Goal: Use online tool/utility: Use online tool/utility

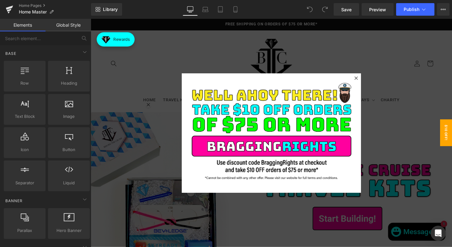
click at [367, 79] on div at bounding box center [370, 81] width 8 height 8
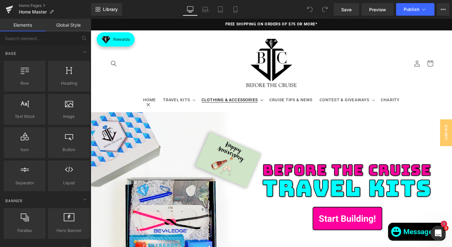
click at [241, 108] on summary "CLOTHING & ACCESSORIES" at bounding box center [238, 104] width 71 height 13
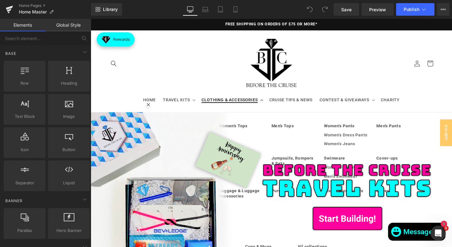
click at [241, 108] on summary "CLOTHING & ACCESSORIES" at bounding box center [238, 104] width 71 height 13
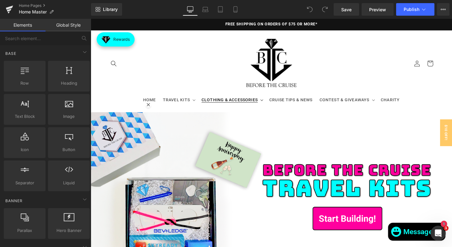
click at [241, 108] on summary "CLOTHING & ACCESSORIES" at bounding box center [238, 104] width 71 height 13
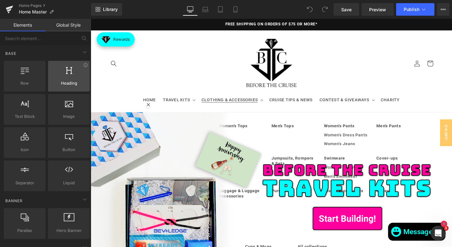
click at [63, 77] on div at bounding box center [69, 73] width 38 height 14
click at [65, 80] on div at bounding box center [69, 73] width 38 height 14
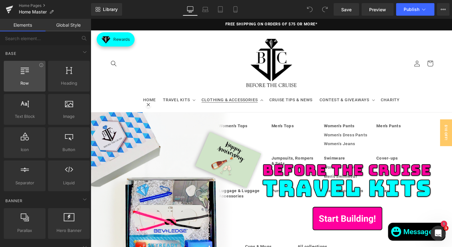
click at [34, 77] on div at bounding box center [25, 73] width 38 height 14
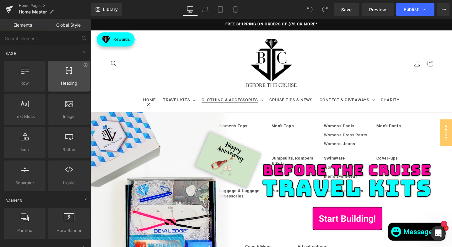
click at [67, 75] on div at bounding box center [69, 73] width 38 height 14
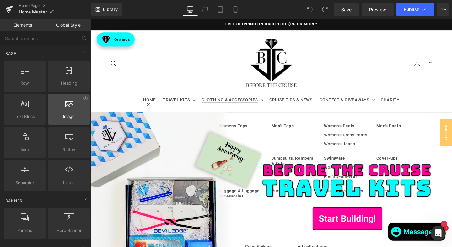
click at [61, 111] on div at bounding box center [69, 106] width 38 height 14
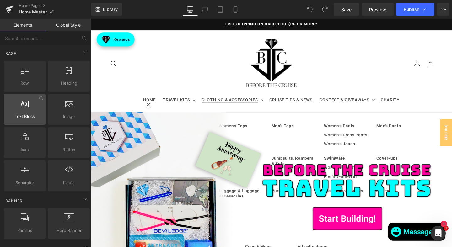
click at [33, 111] on div at bounding box center [25, 106] width 38 height 14
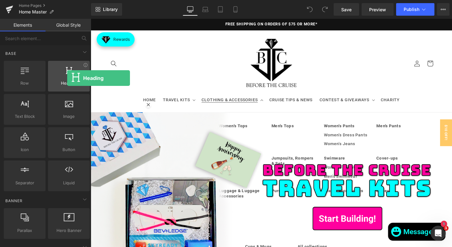
click at [67, 78] on div at bounding box center [69, 73] width 38 height 14
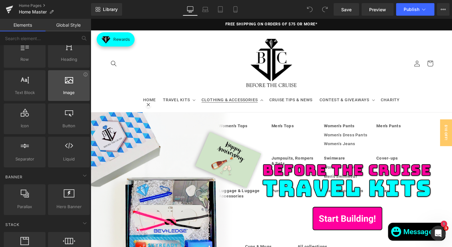
scroll to position [28, 0]
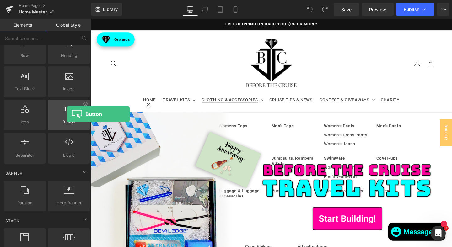
click at [67, 114] on div at bounding box center [69, 112] width 38 height 14
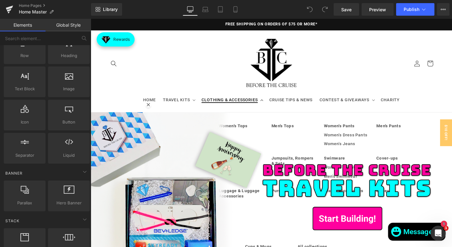
click at [261, 106] on span "CLOTHING & ACCESSORIES" at bounding box center [236, 104] width 59 height 6
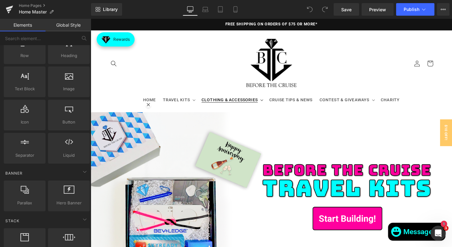
click at [261, 106] on span "CLOTHING & ACCESSORIES" at bounding box center [236, 104] width 59 height 6
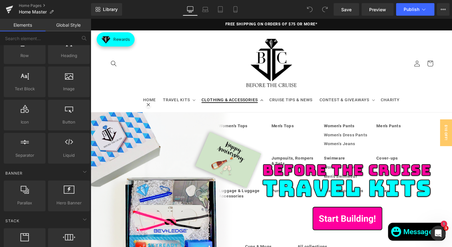
click at [226, 103] on span "CLOTHING & ACCESSORIES" at bounding box center [236, 104] width 59 height 6
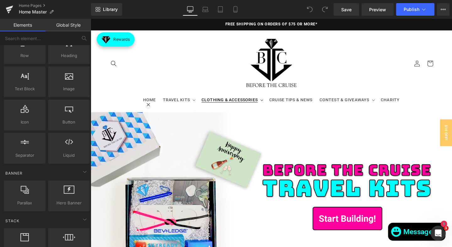
click at [226, 103] on span "CLOTHING & ACCESSORIES" at bounding box center [236, 104] width 59 height 6
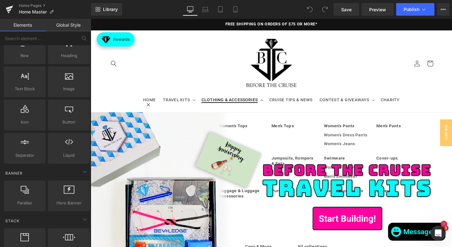
click at [226, 103] on span "CLOTHING & ACCESSORIES" at bounding box center [236, 104] width 59 height 6
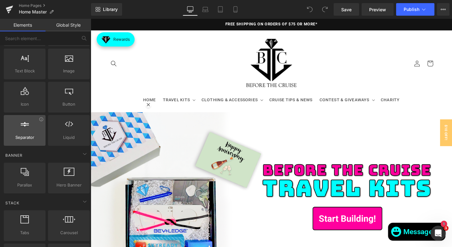
scroll to position [47, 0]
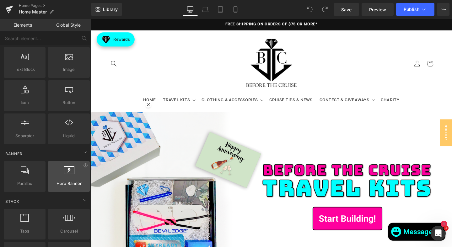
click at [55, 180] on span "Hero Banner" at bounding box center [69, 183] width 38 height 7
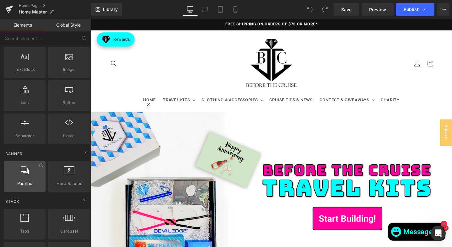
click at [22, 178] on div at bounding box center [25, 173] width 38 height 14
click at [262, 109] on summary "CLOTHING & ACCESSORIES" at bounding box center [238, 104] width 71 height 13
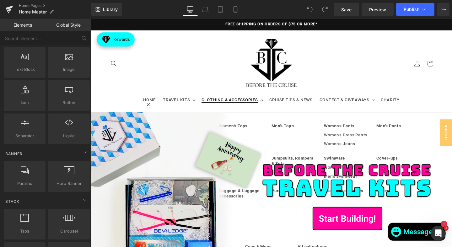
click at [262, 109] on summary "CLOTHING & ACCESSORIES" at bounding box center [238, 104] width 71 height 13
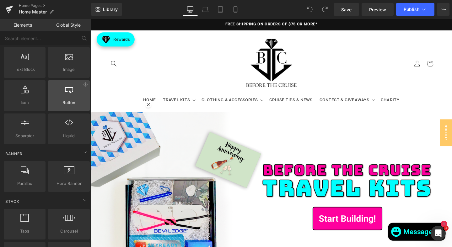
click at [72, 105] on span "Button" at bounding box center [69, 102] width 38 height 7
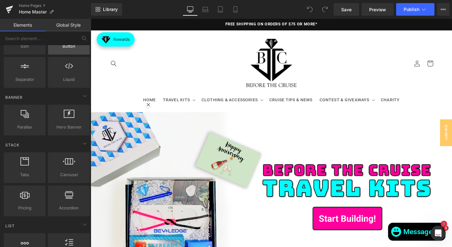
scroll to position [105, 0]
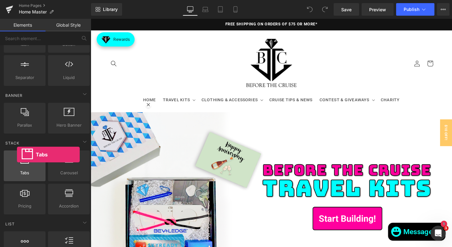
click at [17, 155] on div "Tabs tabs, vertical, horizontal, accordions" at bounding box center [25, 166] width 42 height 31
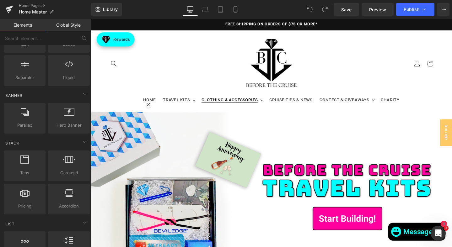
click at [267, 101] on summary "CLOTHING & ACCESSORIES" at bounding box center [238, 104] width 71 height 13
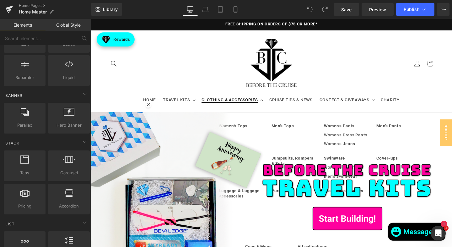
click at [267, 101] on summary "CLOTHING & ACCESSORIES" at bounding box center [238, 104] width 71 height 13
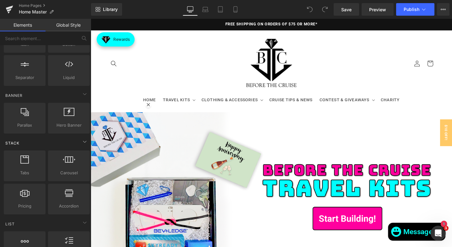
click at [87, 141] on div "Stack" at bounding box center [47, 143] width 88 height 13
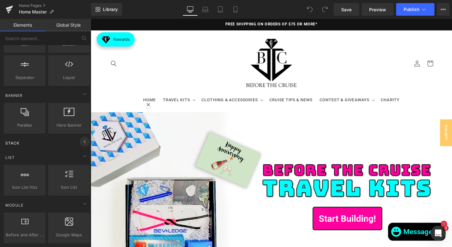
click at [87, 141] on span at bounding box center [85, 142] width 10 height 10
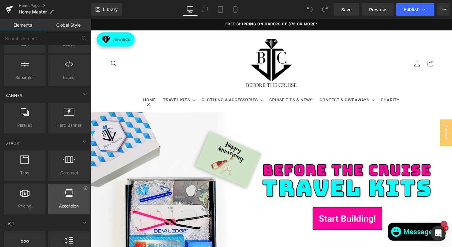
click at [60, 201] on div at bounding box center [69, 196] width 38 height 14
click at [64, 198] on div at bounding box center [69, 196] width 38 height 14
click at [351, 9] on span "Save" at bounding box center [346, 9] width 10 height 7
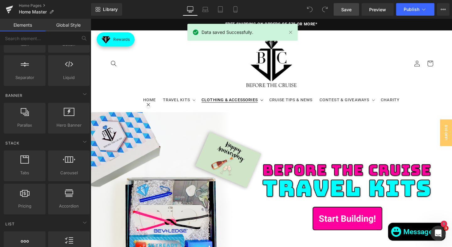
click at [269, 109] on summary "CLOTHING & ACCESSORIES" at bounding box center [238, 104] width 71 height 13
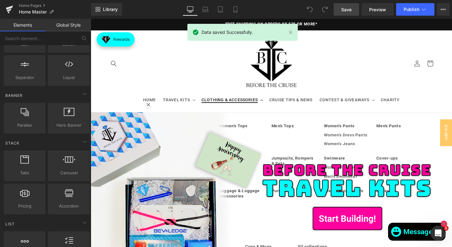
click at [269, 104] on icon at bounding box center [270, 105] width 3 height 2
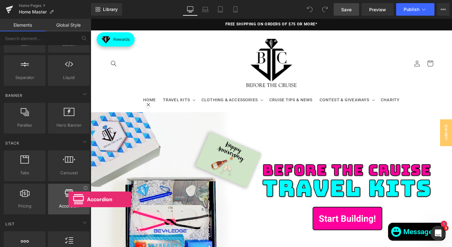
click at [68, 200] on div at bounding box center [69, 196] width 38 height 14
click at [69, 200] on div at bounding box center [69, 196] width 38 height 14
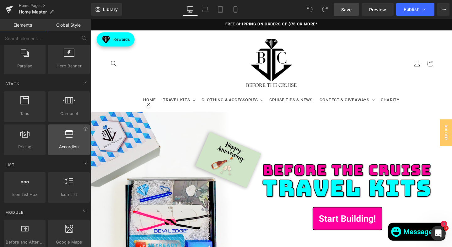
scroll to position [167, 0]
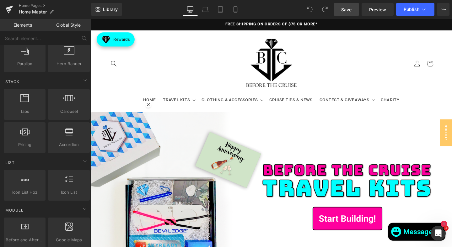
click at [70, 122] on div "Accordion accordions, menus, tabs" at bounding box center [69, 137] width 44 height 33
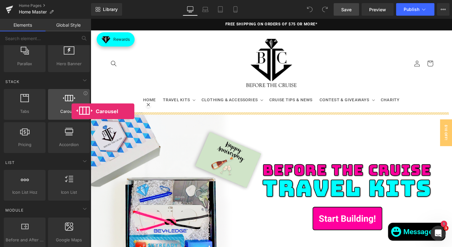
click at [72, 111] on span "Carousel" at bounding box center [69, 111] width 38 height 7
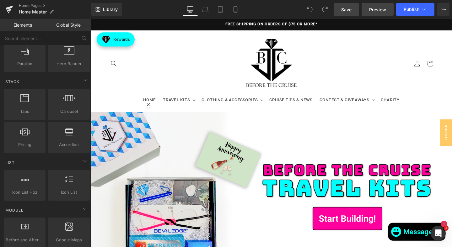
click at [375, 11] on span "Preview" at bounding box center [377, 9] width 17 height 7
click at [219, 104] on span "CLOTHING & ACCESSORIES" at bounding box center [236, 104] width 59 height 6
click at [70, 26] on link "Global Style" at bounding box center [67, 25] width 45 height 13
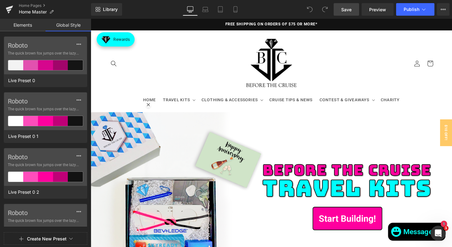
click at [24, 27] on link "Elements" at bounding box center [22, 25] width 45 height 13
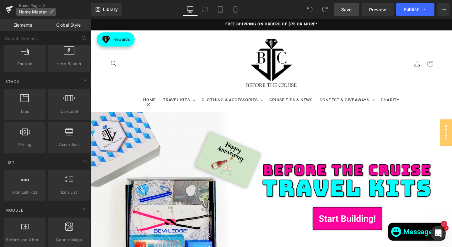
click at [49, 12] on p "Home Master" at bounding box center [36, 12] width 40 height 8
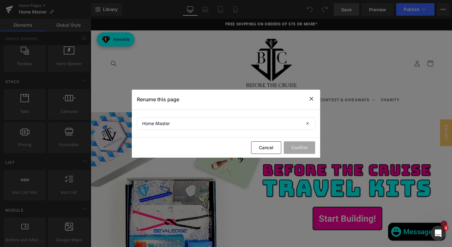
click at [312, 97] on icon at bounding box center [311, 99] width 8 height 8
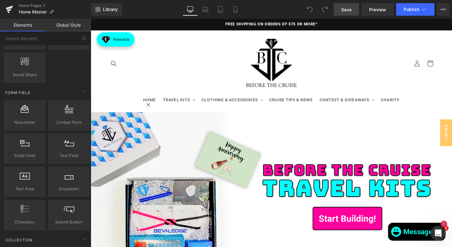
scroll to position [861, 0]
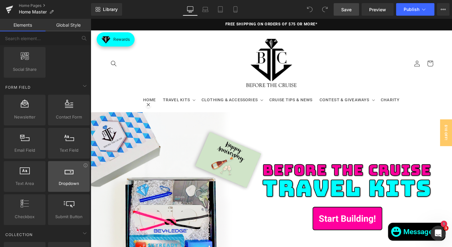
click at [69, 176] on div at bounding box center [69, 173] width 38 height 14
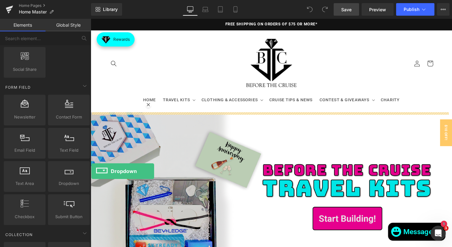
drag, startPoint x: 158, startPoint y: 195, endPoint x: 104, endPoint y: 184, distance: 55.4
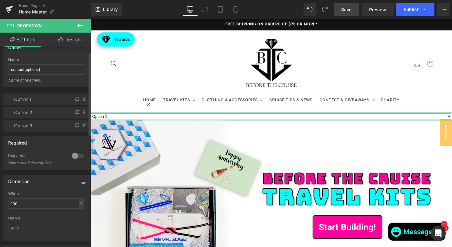
scroll to position [0, 0]
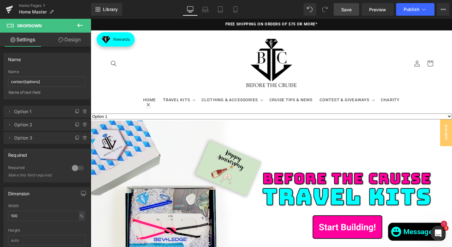
click at [83, 22] on icon at bounding box center [80, 26] width 8 height 8
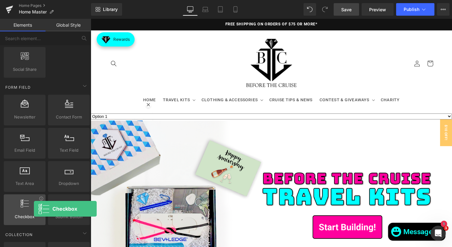
click at [34, 209] on div at bounding box center [25, 207] width 38 height 14
drag, startPoint x: 23, startPoint y: 204, endPoint x: 28, endPoint y: 208, distance: 6.5
click at [28, 208] on div at bounding box center [25, 207] width 38 height 14
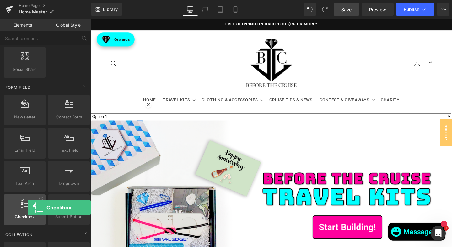
click at [28, 208] on div at bounding box center [25, 207] width 38 height 14
click at [26, 206] on icon at bounding box center [25, 204] width 8 height 8
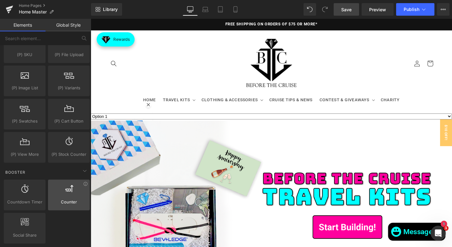
scroll to position [682, 0]
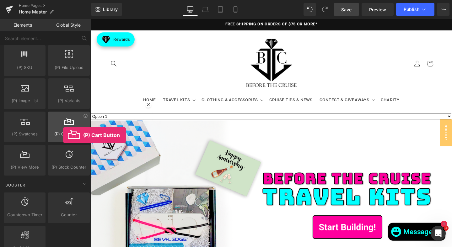
click at [63, 135] on span "(P) Cart Button" at bounding box center [69, 134] width 38 height 7
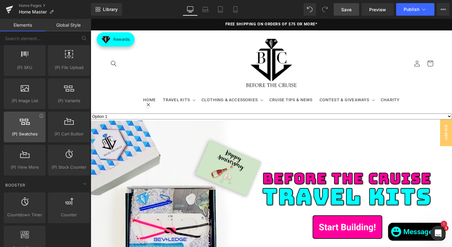
click at [29, 134] on span "(P) Swatches" at bounding box center [25, 134] width 38 height 7
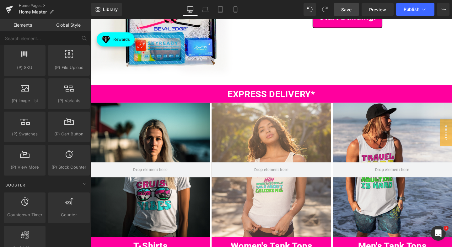
scroll to position [0, 0]
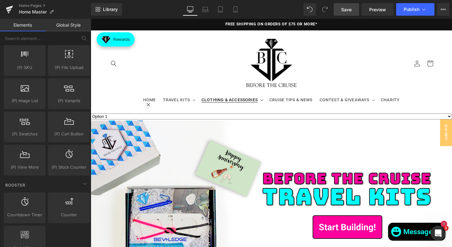
click at [256, 104] on span "CLOTHING & ACCESSORIES" at bounding box center [236, 104] width 59 height 6
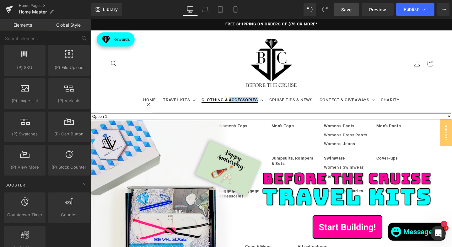
click at [249, 105] on span "CLOTHING & ACCESSORIES" at bounding box center [236, 104] width 59 height 6
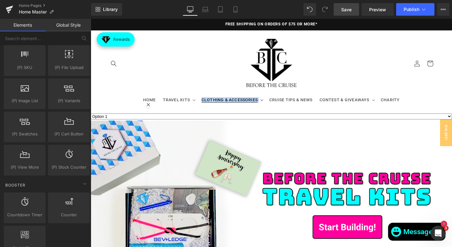
click at [249, 105] on span "CLOTHING & ACCESSORIES" at bounding box center [236, 104] width 59 height 6
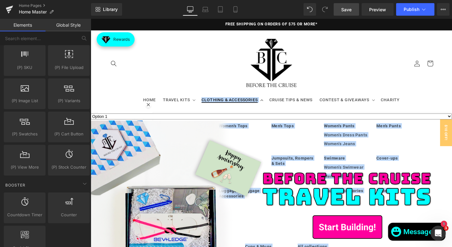
click at [249, 105] on span "CLOTHING & ACCESSORIES" at bounding box center [236, 104] width 59 height 6
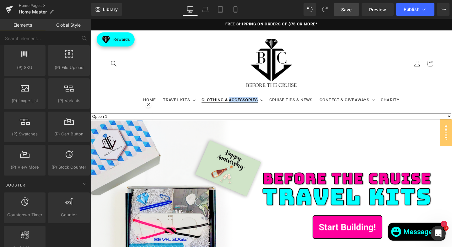
click at [249, 105] on span "CLOTHING & ACCESSORIES" at bounding box center [236, 104] width 59 height 6
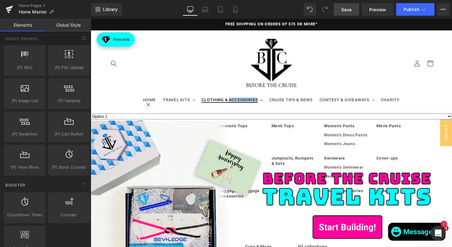
click at [249, 105] on span "CLOTHING & ACCESSORIES" at bounding box center [236, 104] width 59 height 6
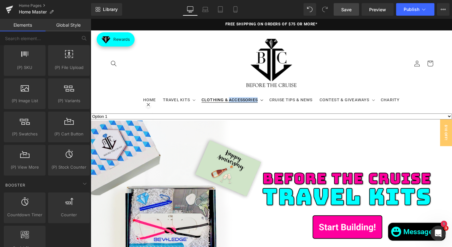
click at [249, 105] on span "CLOTHING & ACCESSORIES" at bounding box center [236, 104] width 59 height 6
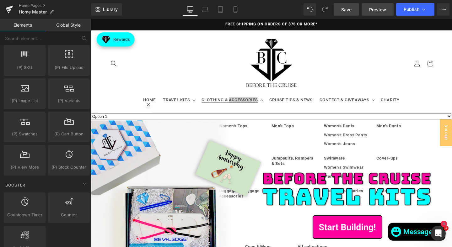
click at [380, 13] on link "Preview" at bounding box center [377, 9] width 32 height 13
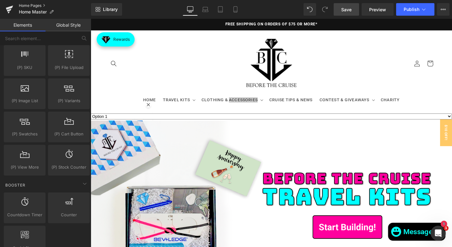
click at [43, 6] on link "Home Pages" at bounding box center [55, 5] width 72 height 5
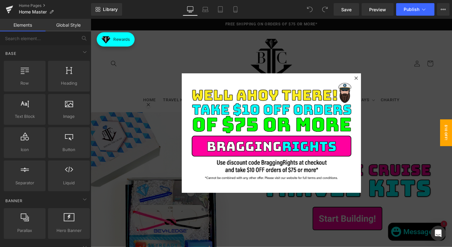
click at [368, 81] on icon at bounding box center [369, 80] width 3 height 3
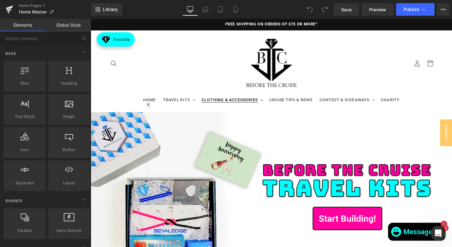
click at [220, 105] on span "CLOTHING & ACCESSORIES" at bounding box center [236, 104] width 59 height 6
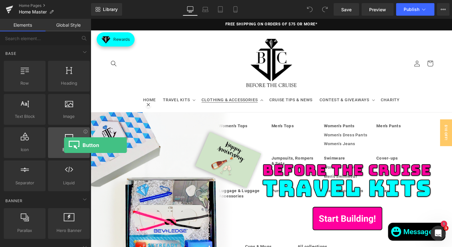
click at [64, 145] on div at bounding box center [69, 139] width 38 height 14
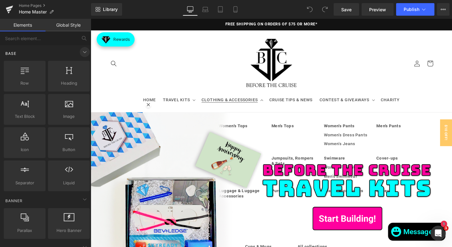
click at [82, 54] on icon at bounding box center [85, 52] width 8 height 8
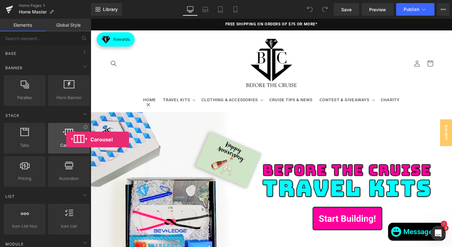
click at [66, 140] on div at bounding box center [69, 135] width 38 height 14
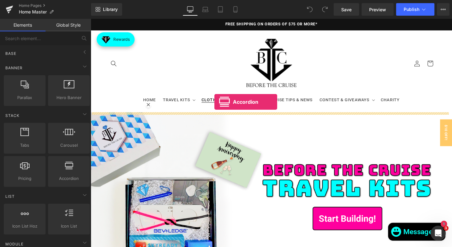
drag, startPoint x: 161, startPoint y: 193, endPoint x: 221, endPoint y: 106, distance: 104.9
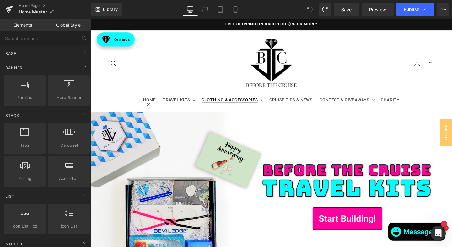
click at [225, 104] on span "CLOTHING & ACCESSORIES" at bounding box center [236, 104] width 59 height 6
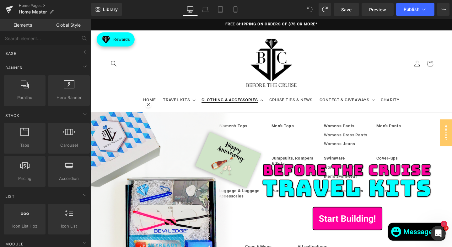
click at [225, 104] on span "CLOTHING & ACCESSORIES" at bounding box center [236, 104] width 59 height 6
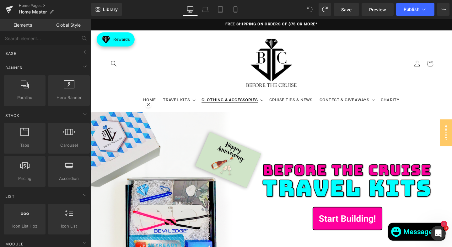
click at [225, 104] on span "CLOTHING & ACCESSORIES" at bounding box center [236, 104] width 59 height 6
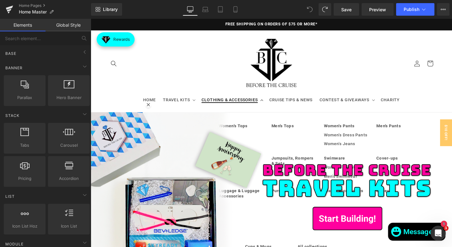
click at [225, 104] on span "CLOTHING & ACCESSORIES" at bounding box center [236, 104] width 59 height 6
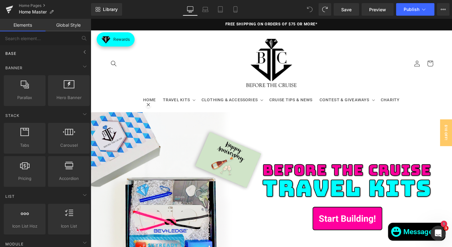
click at [32, 56] on div "Base" at bounding box center [47, 53] width 88 height 13
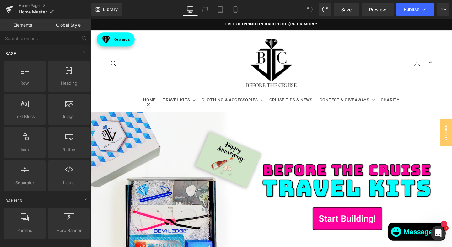
click at [32, 56] on div "Base" at bounding box center [47, 53] width 88 height 13
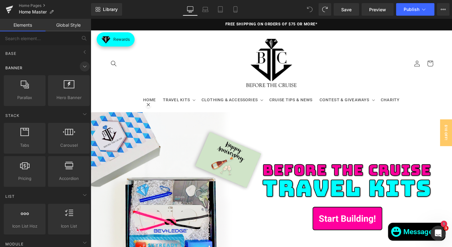
click at [81, 64] on icon at bounding box center [85, 67] width 8 height 8
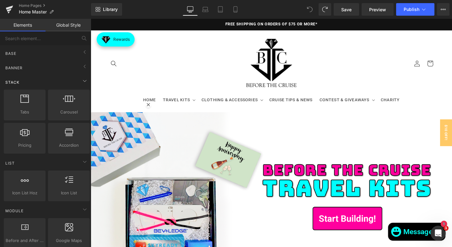
click at [71, 83] on div "Stack" at bounding box center [47, 82] width 88 height 13
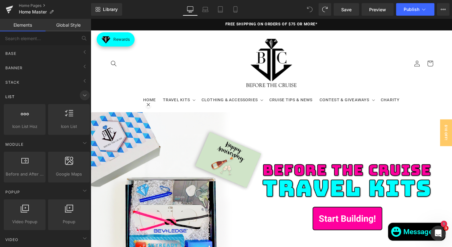
click at [81, 97] on icon at bounding box center [85, 96] width 8 height 8
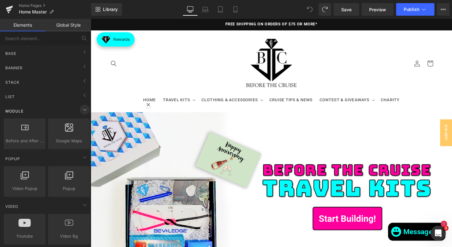
click at [80, 107] on span at bounding box center [85, 110] width 10 height 10
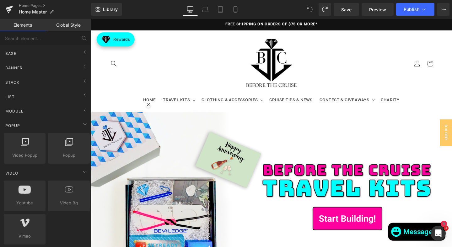
click at [78, 120] on div "Popup" at bounding box center [47, 125] width 88 height 13
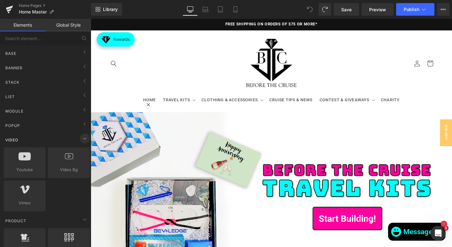
click at [82, 137] on icon at bounding box center [85, 139] width 8 height 8
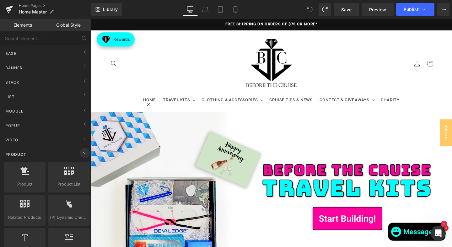
click at [81, 151] on icon at bounding box center [85, 153] width 8 height 8
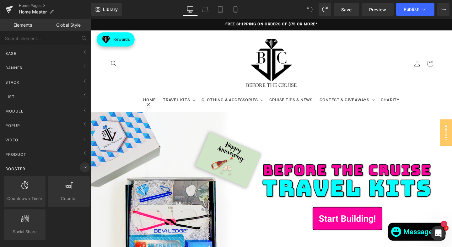
click at [81, 165] on icon at bounding box center [85, 168] width 8 height 8
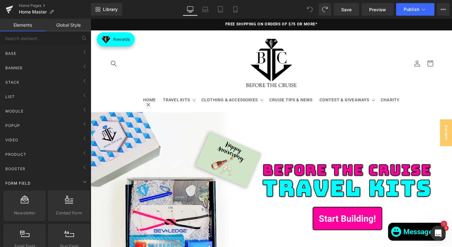
click at [73, 181] on div "Form Field" at bounding box center [47, 183] width 88 height 13
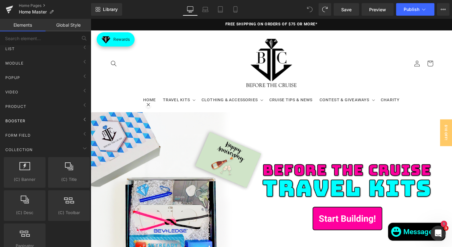
scroll to position [54, 0]
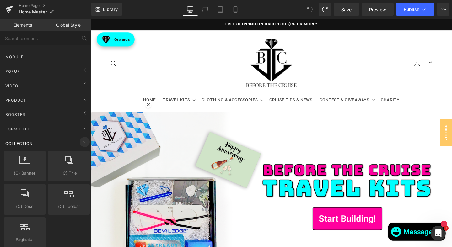
click at [81, 145] on icon at bounding box center [85, 142] width 8 height 8
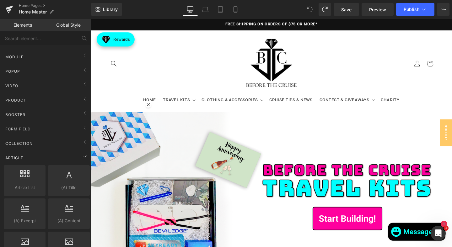
click at [76, 153] on div "Article" at bounding box center [47, 158] width 88 height 13
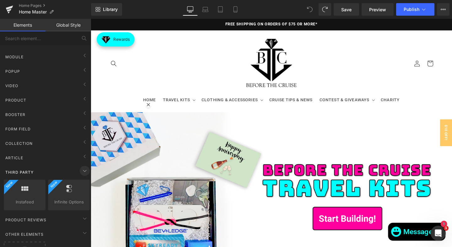
click at [80, 173] on span at bounding box center [85, 171] width 10 height 10
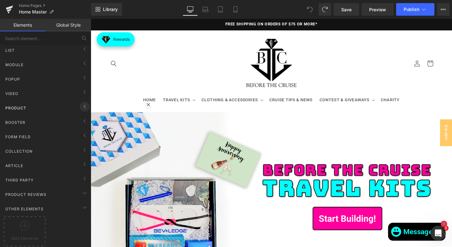
scroll to position [0, 0]
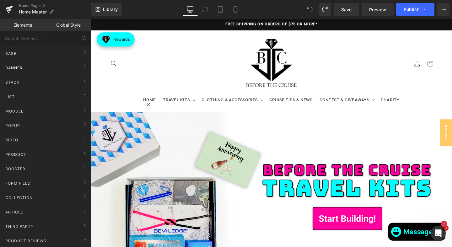
click at [32, 70] on div "Banner" at bounding box center [47, 67] width 88 height 13
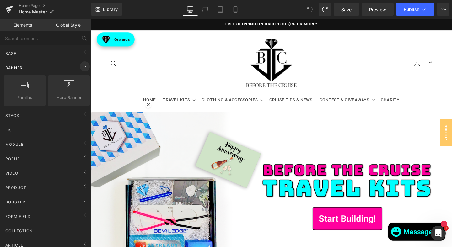
click at [81, 65] on icon at bounding box center [85, 67] width 8 height 8
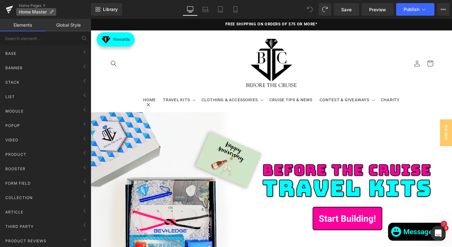
click at [28, 9] on p "Home Master" at bounding box center [36, 12] width 40 height 8
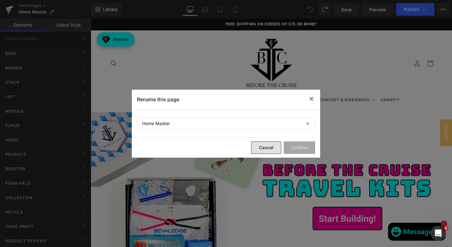
drag, startPoint x: 273, startPoint y: 150, endPoint x: 191, endPoint y: 138, distance: 82.1
click at [273, 150] on button "Cancel" at bounding box center [266, 147] width 30 height 13
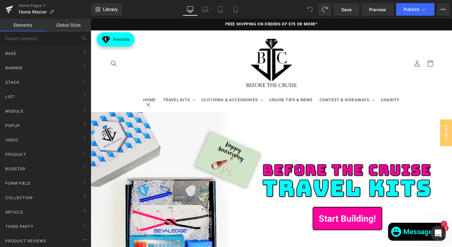
click at [62, 27] on link "Global Style" at bounding box center [67, 25] width 45 height 13
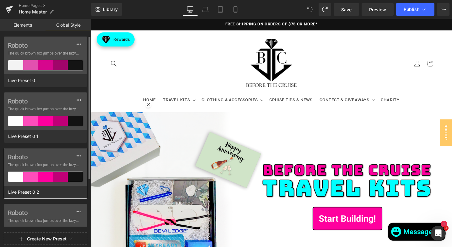
scroll to position [70, 0]
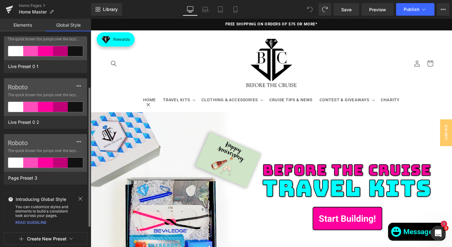
click at [81, 199] on icon at bounding box center [80, 198] width 5 height 5
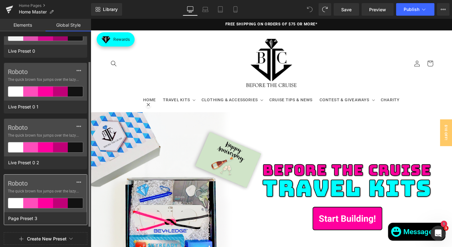
scroll to position [0, 0]
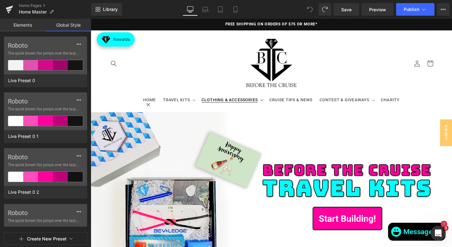
click at [247, 105] on span "CLOTHING & ACCESSORIES" at bounding box center [236, 104] width 59 height 6
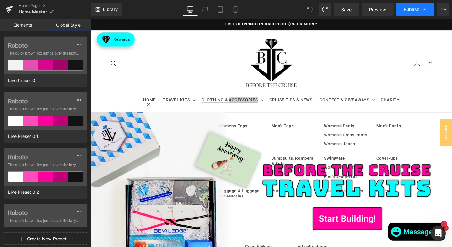
click at [423, 12] on icon at bounding box center [423, 9] width 6 height 6
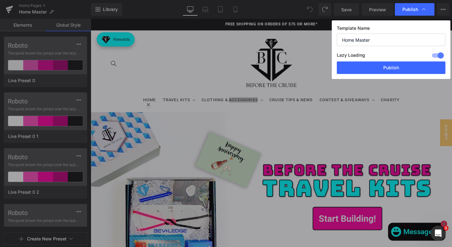
click at [233, 53] on header "HOME TRAVEL KITS TRAVEL KITS BUILD-A_TRAVEL KIT MYSTERY TRAVEL BOX CLOTHING & A…" at bounding box center [280, 74] width 376 height 86
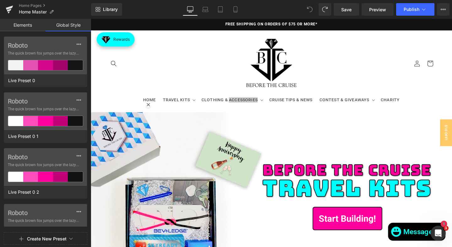
click at [19, 29] on link "Elements" at bounding box center [22, 25] width 45 height 13
